Goal: Task Accomplishment & Management: Complete application form

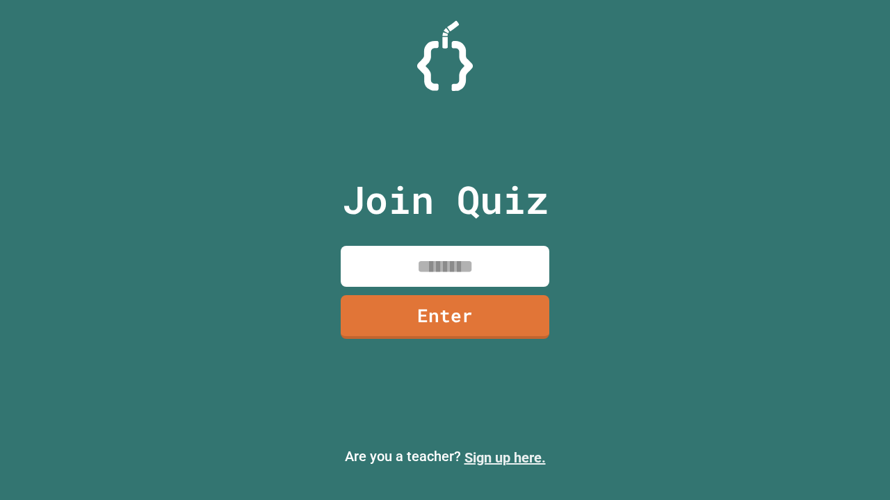
click at [505, 458] on link "Sign up here." at bounding box center [504, 458] width 81 height 17
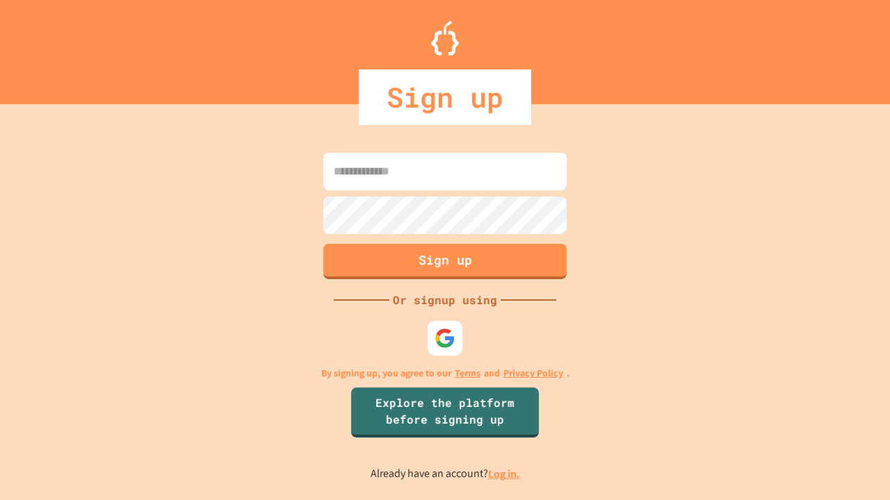
click at [505, 474] on link "Log in." at bounding box center [504, 474] width 32 height 15
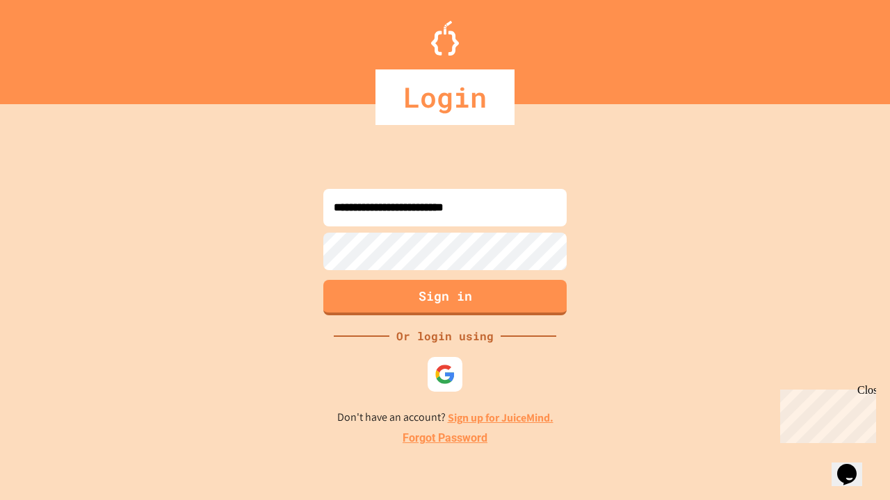
type input "**********"
